Goal: Information Seeking & Learning: Find contact information

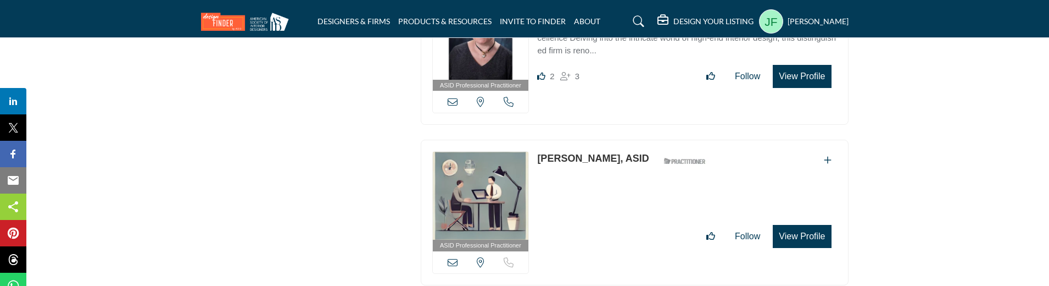
scroll to position [5128, 0]
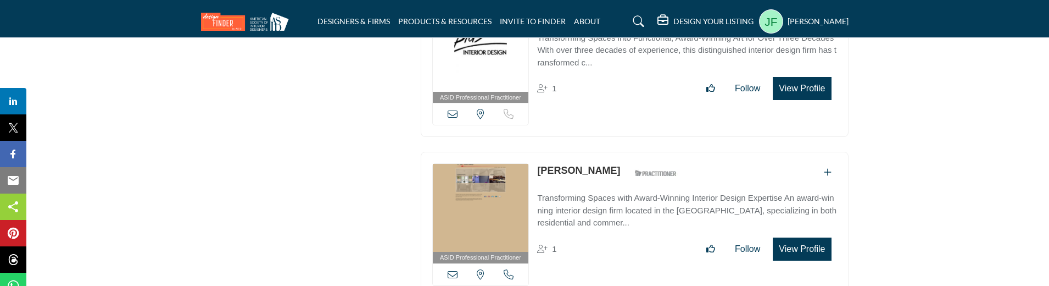
click at [571, 165] on link "[PERSON_NAME]" at bounding box center [578, 170] width 83 height 11
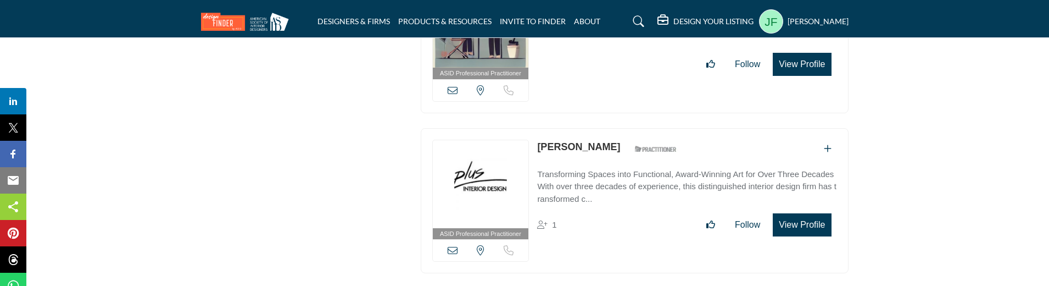
scroll to position [4964, 0]
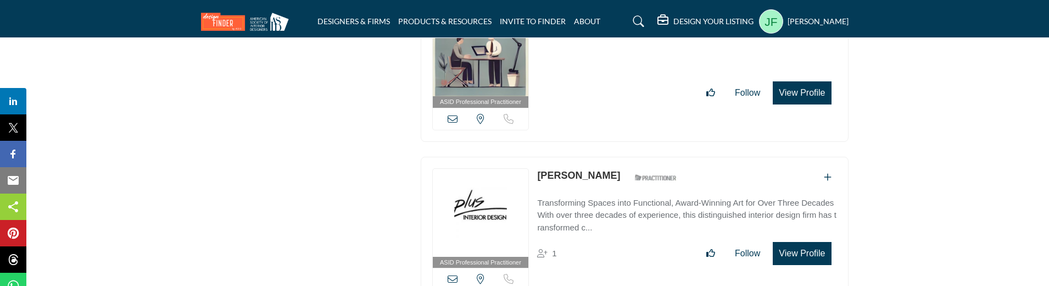
click at [579, 170] on link "[PERSON_NAME]" at bounding box center [578, 175] width 83 height 11
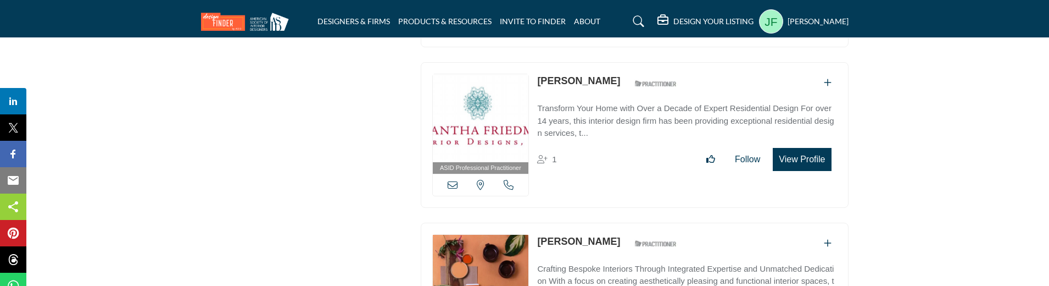
scroll to position [6886, 0]
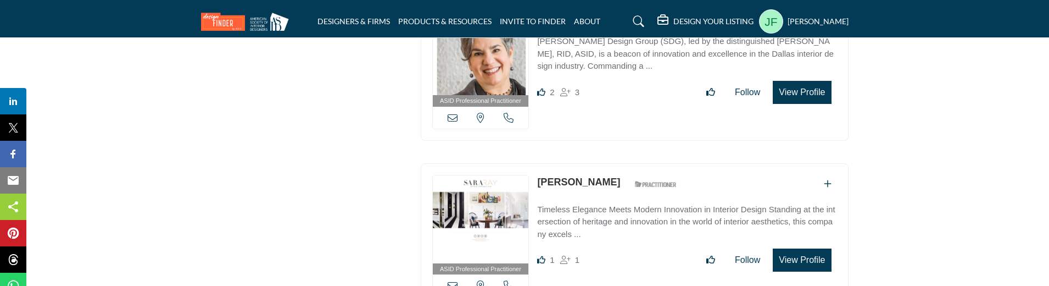
click at [571, 176] on link "[PERSON_NAME]" at bounding box center [578, 181] width 83 height 11
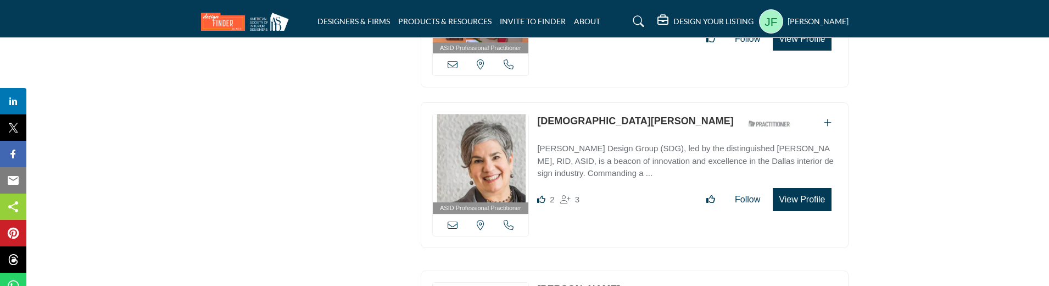
scroll to position [6776, 0]
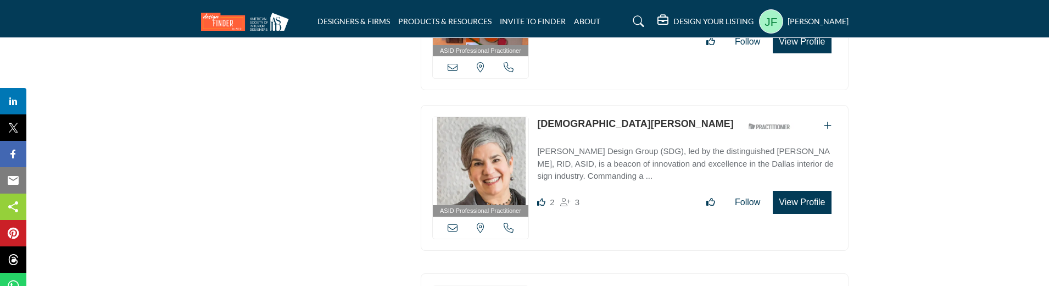
click at [572, 118] on link "[DEMOGRAPHIC_DATA][PERSON_NAME]" at bounding box center [635, 123] width 196 height 11
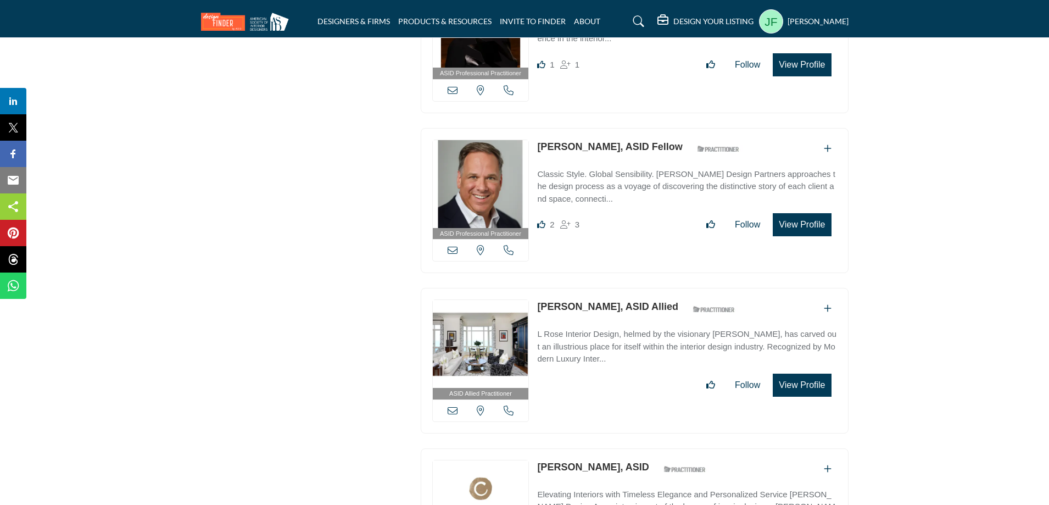
scroll to position [8644, 0]
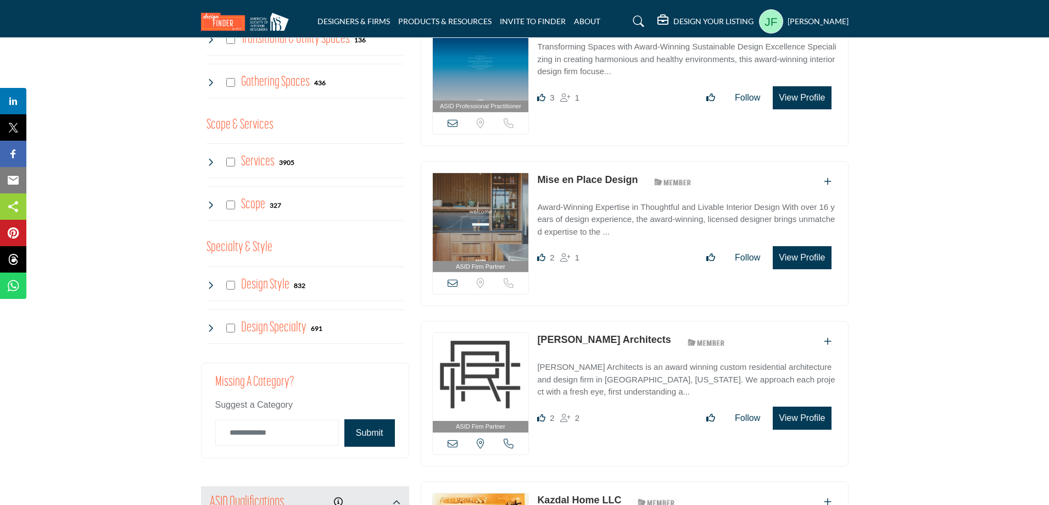
scroll to position [0, 0]
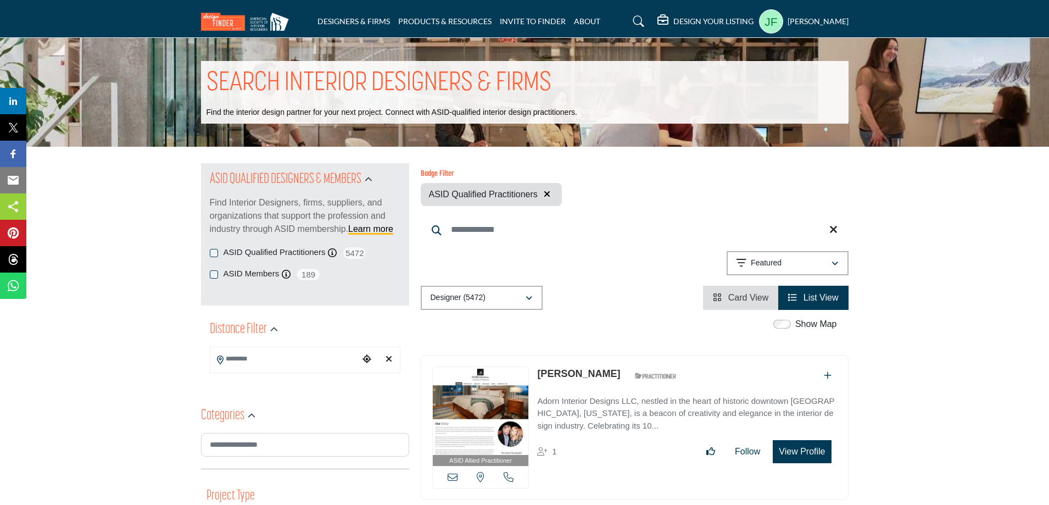
click at [764, 298] on span "Card View" at bounding box center [748, 297] width 41 height 9
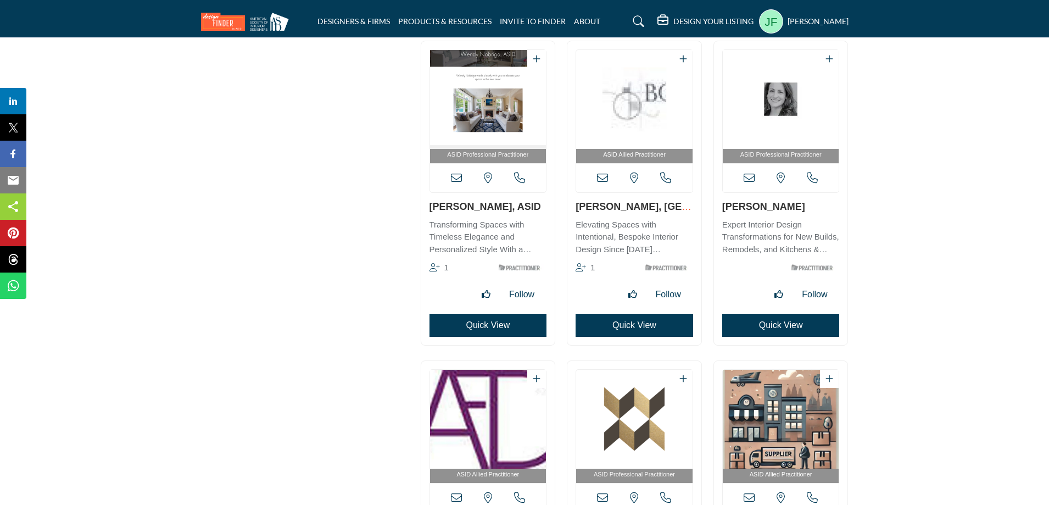
scroll to position [15584, 0]
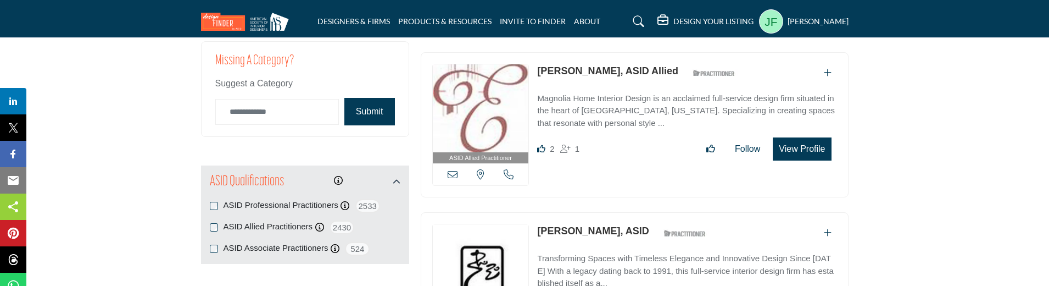
click at [567, 225] on link "[PERSON_NAME], ASID" at bounding box center [593, 230] width 112 height 11
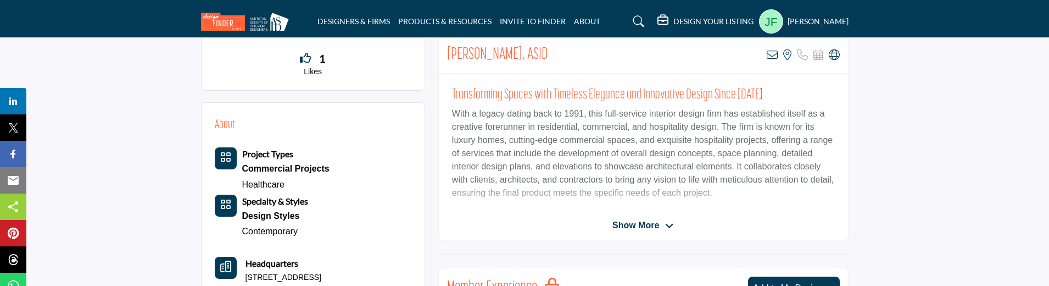
click at [810, 21] on h5 "[PERSON_NAME]" at bounding box center [818, 21] width 61 height 11
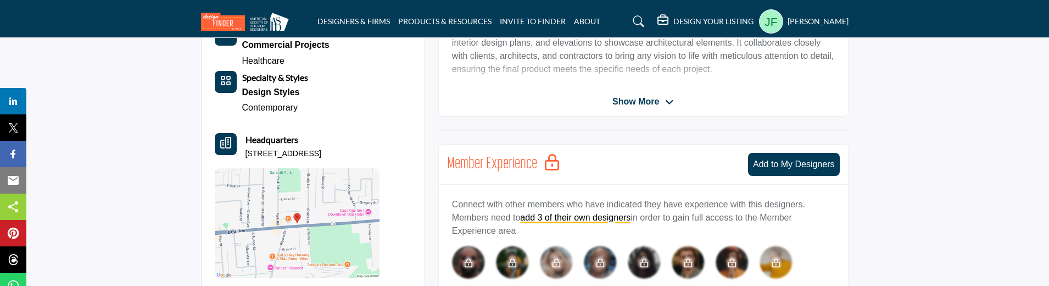
scroll to position [220, 0]
